Goal: Go to known website: Access a specific website the user already knows

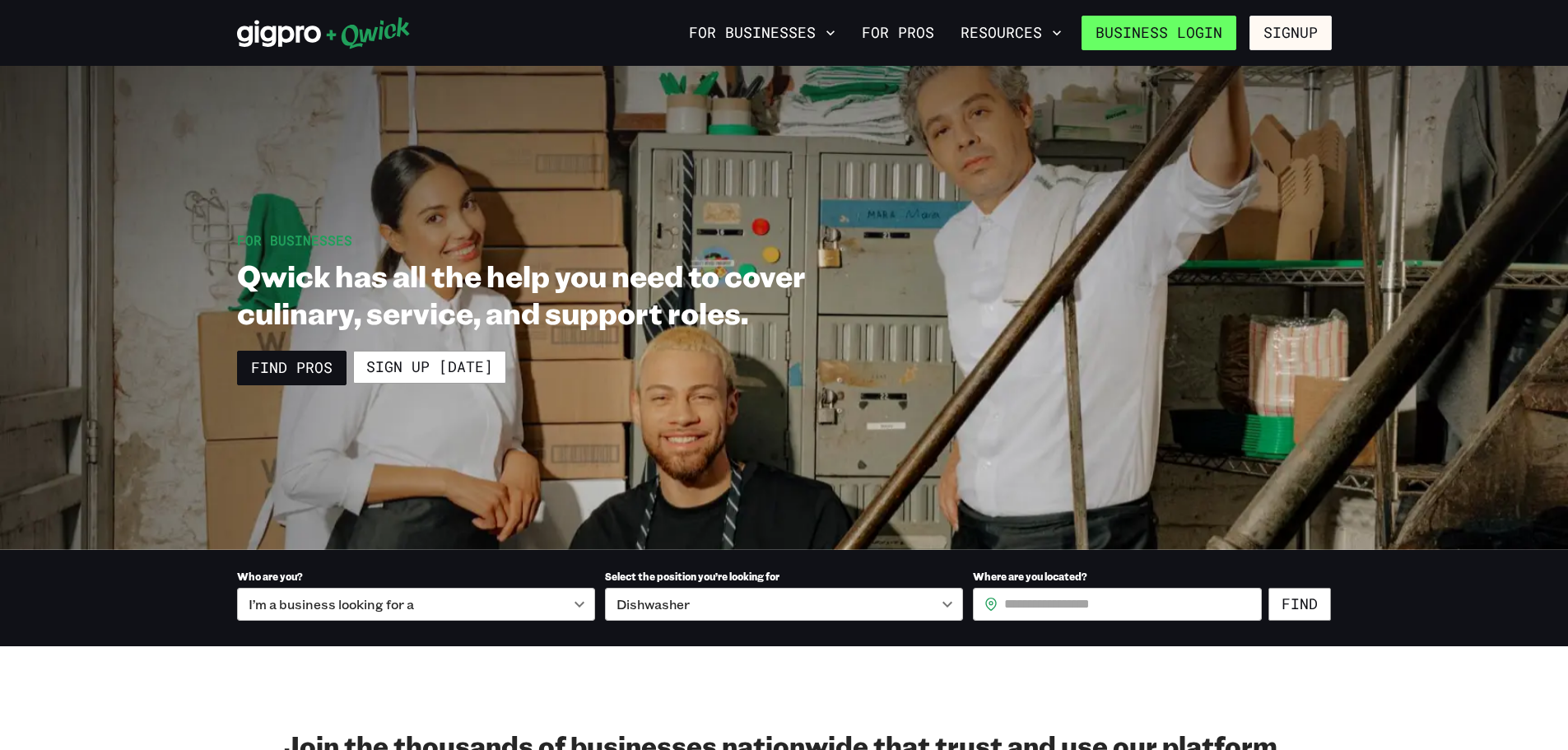
click at [1211, 33] on link "Business Login" at bounding box center [1159, 33] width 155 height 34
click at [1170, 43] on link "Business Login" at bounding box center [1159, 33] width 155 height 34
